Goal: Navigation & Orientation: Find specific page/section

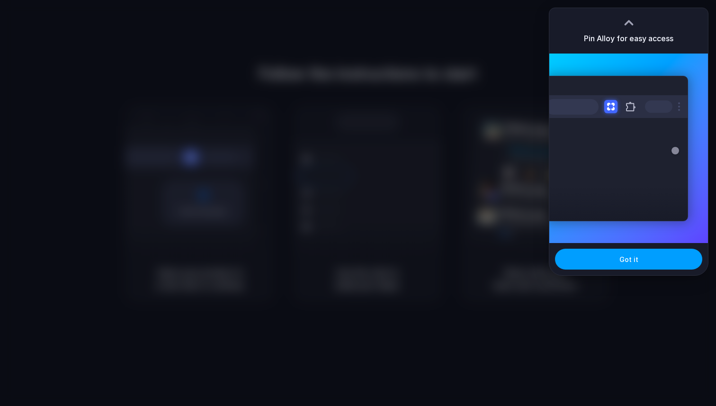
click at [630, 266] on button "Got it" at bounding box center [628, 259] width 147 height 21
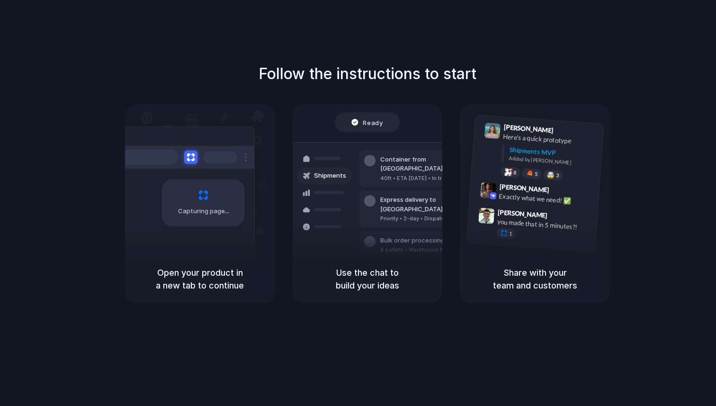
click at [685, 30] on div "Follow the instructions to start Capturing page Open your product in a new tab …" at bounding box center [367, 212] width 735 height 425
